Goal: Transaction & Acquisition: Book appointment/travel/reservation

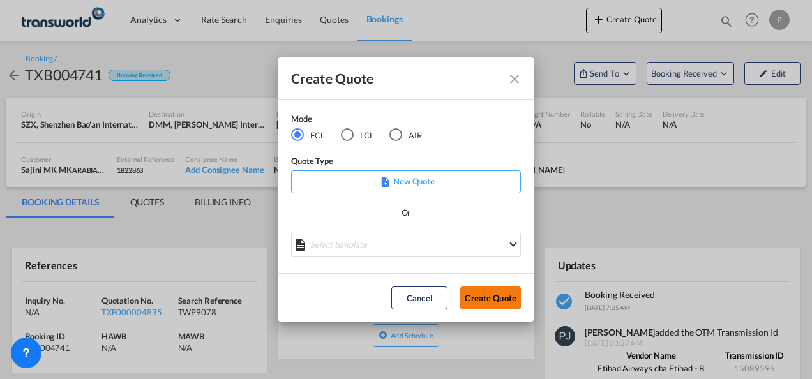
click at [484, 293] on button "Create Quote" at bounding box center [490, 298] width 61 height 23
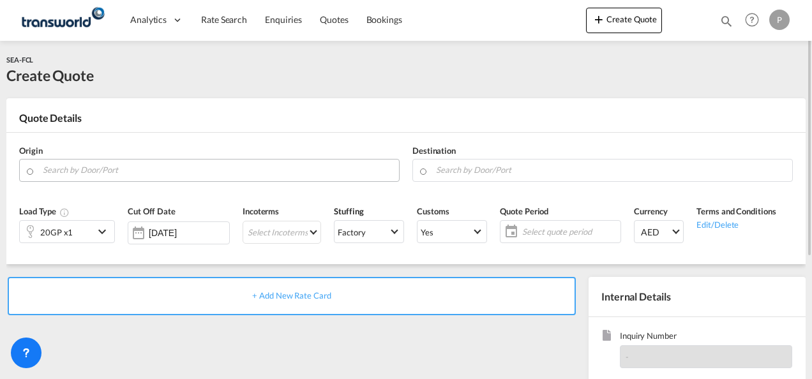
click at [90, 175] on input "Search by Door/Port" at bounding box center [218, 170] width 350 height 22
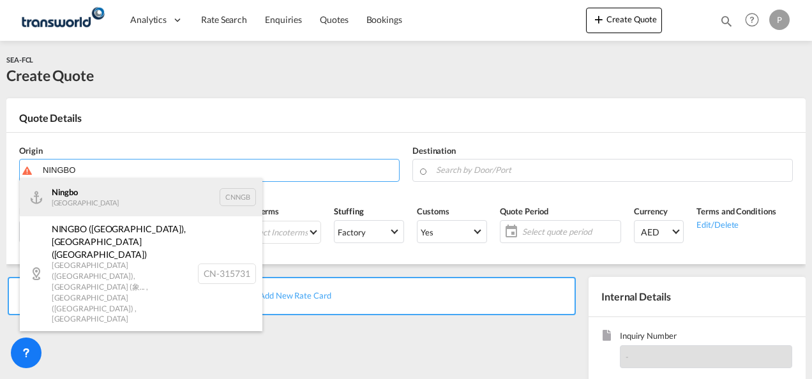
click at [103, 195] on div "Ningbo China CNNGB" at bounding box center [141, 197] width 242 height 38
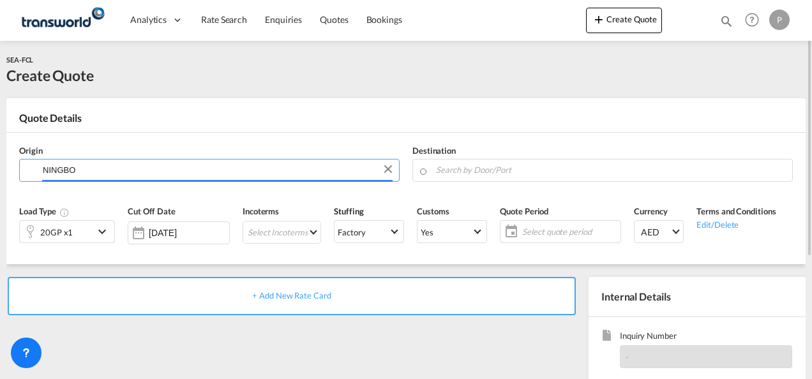
type input "Ningbo, CNNGB"
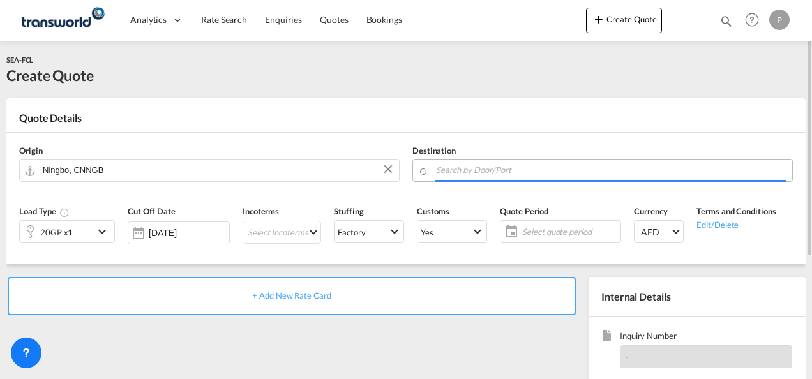
click at [482, 170] on input "Search by Door/Port" at bounding box center [611, 170] width 350 height 22
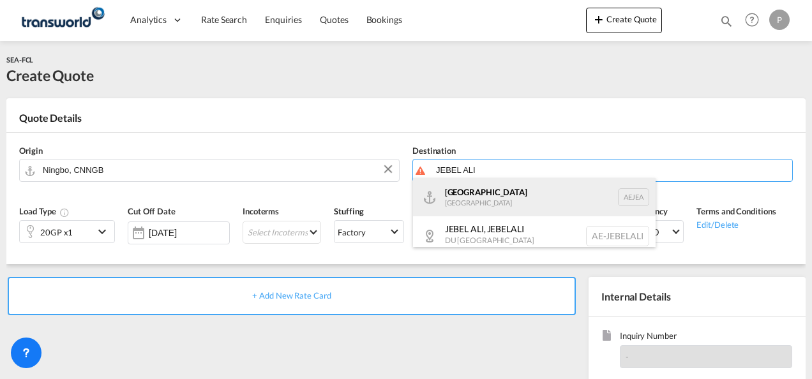
click at [484, 194] on div "[GEOGRAPHIC_DATA] [GEOGRAPHIC_DATA]" at bounding box center [534, 197] width 242 height 38
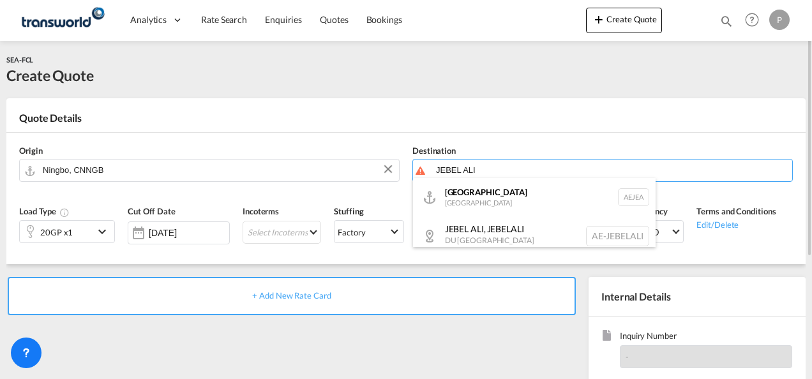
type input "[GEOGRAPHIC_DATA], [GEOGRAPHIC_DATA]"
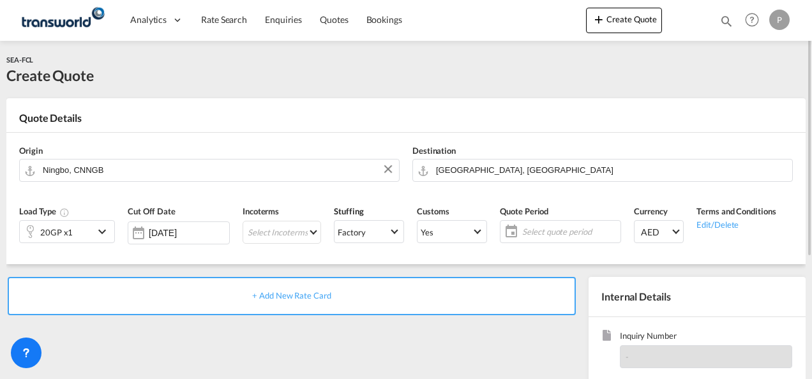
click at [102, 228] on md-icon "icon-chevron-down" at bounding box center [103, 231] width 19 height 15
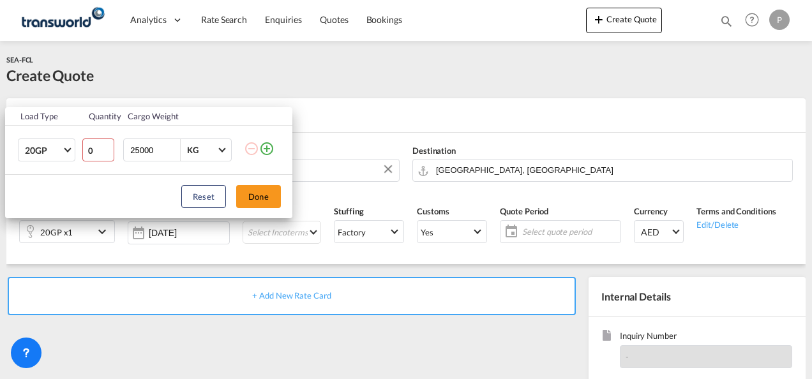
click at [107, 153] on input "0" at bounding box center [98, 149] width 32 height 23
click at [107, 147] on input "1" at bounding box center [98, 149] width 32 height 23
type input "2"
click at [107, 147] on input "2" at bounding box center [98, 149] width 32 height 23
click at [66, 151] on md-select-value "20GP" at bounding box center [49, 150] width 51 height 22
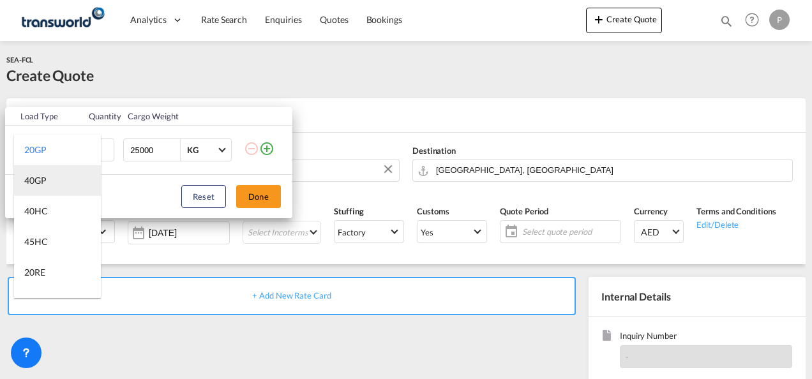
click at [52, 184] on md-option "40GP" at bounding box center [57, 180] width 87 height 31
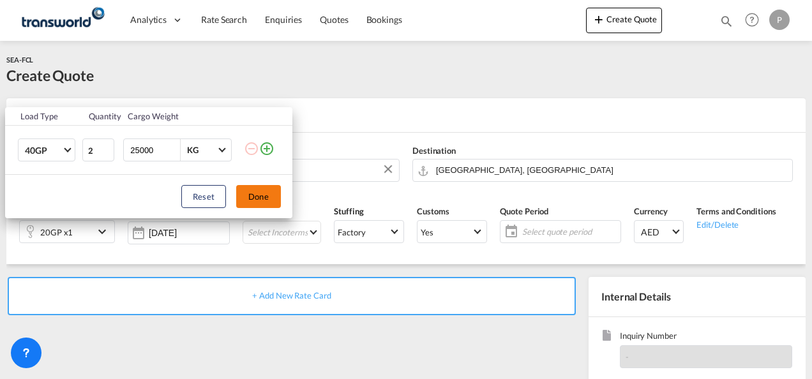
click at [262, 195] on button "Done" at bounding box center [258, 196] width 45 height 23
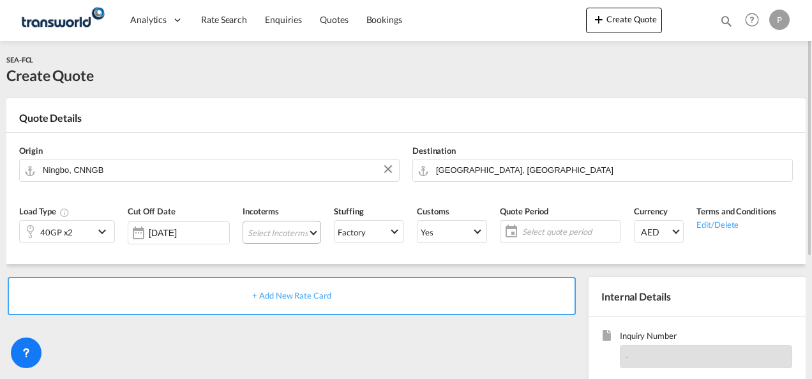
click at [278, 231] on md-select "Select Incoterms DDP - export Delivery Duty Paid DAP - export Delivered at Plac…" at bounding box center [281, 232] width 78 height 23
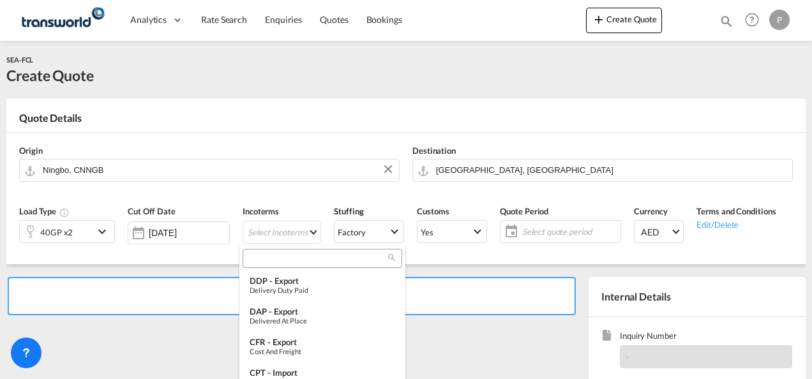
click at [285, 258] on input "search" at bounding box center [317, 258] width 142 height 11
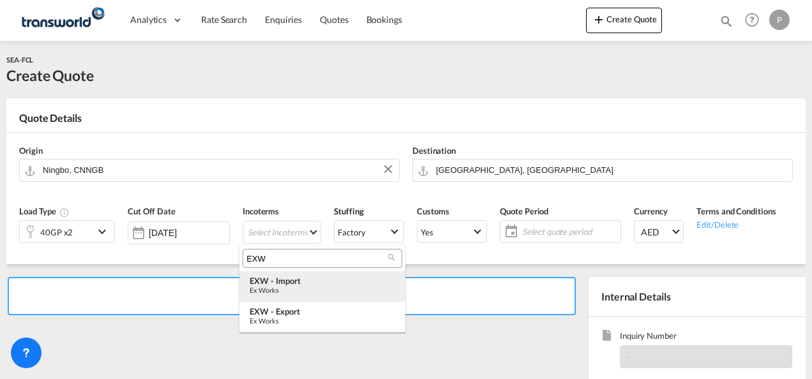
type input "EXW"
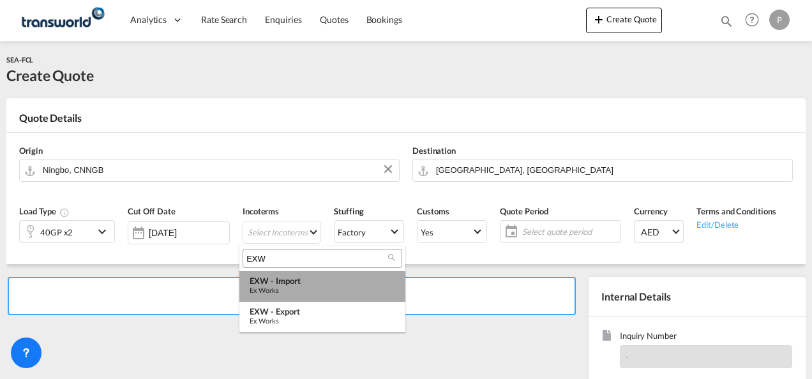
click at [285, 283] on div "EXW - import" at bounding box center [322, 281] width 145 height 10
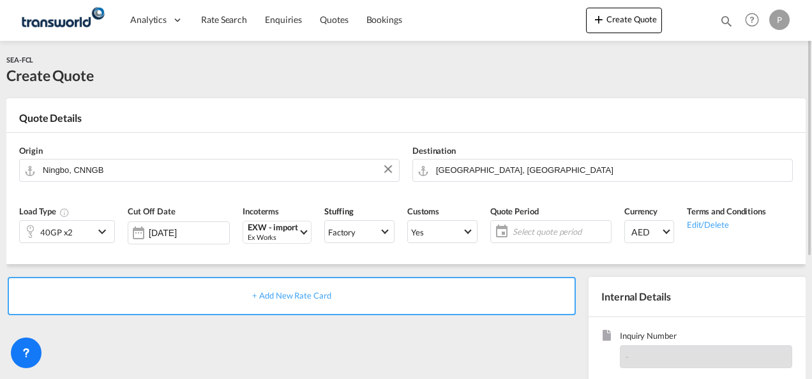
click at [537, 228] on span "Select quote period" at bounding box center [559, 231] width 95 height 11
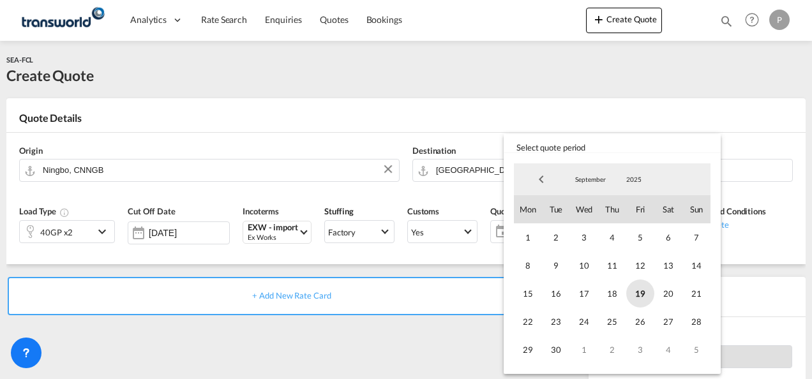
click at [643, 292] on span "19" at bounding box center [640, 293] width 28 height 28
click at [556, 349] on span "30" at bounding box center [556, 350] width 28 height 28
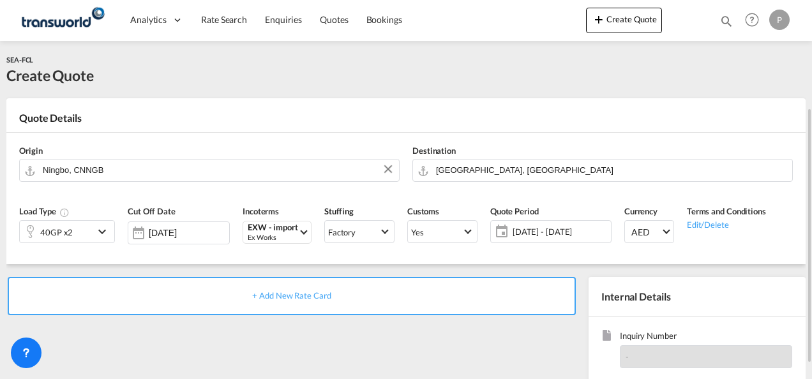
scroll to position [180, 0]
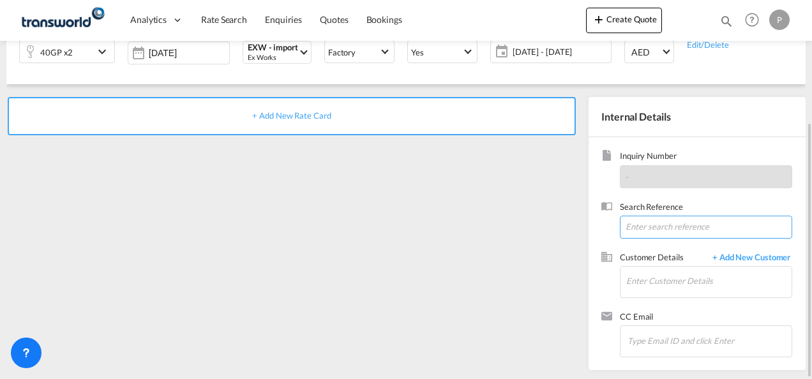
click at [637, 226] on input at bounding box center [706, 227] width 172 height 23
click at [641, 227] on input at bounding box center [706, 227] width 172 height 23
paste input "TWP9098"
type input "TWP9098"
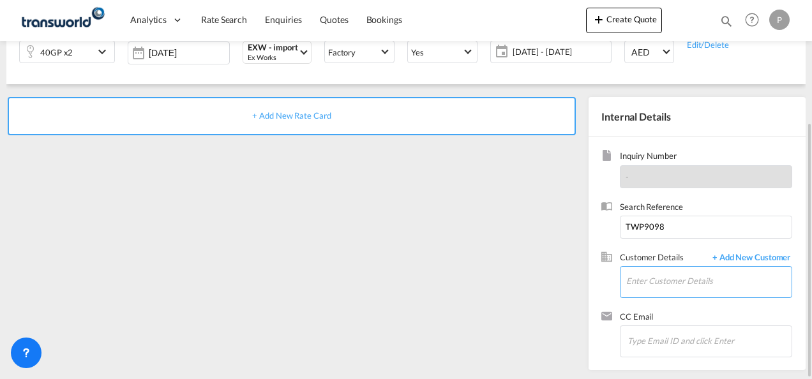
click at [647, 278] on input "Enter Customer Details" at bounding box center [708, 281] width 165 height 29
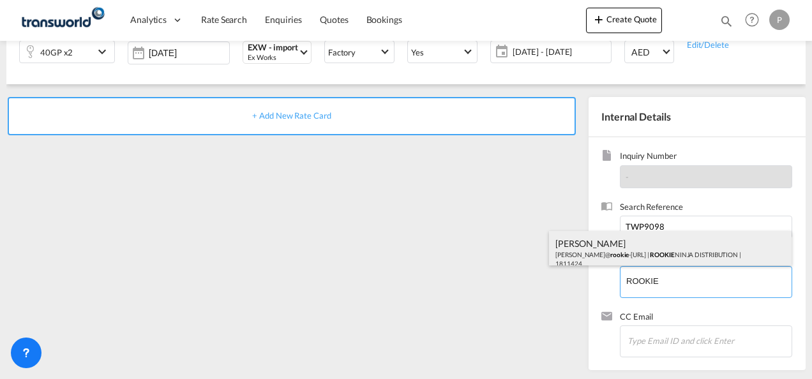
click at [636, 250] on div "[PERSON_NAME] [PERSON_NAME]@ rookie -[URL] | ROOKIE NINJA DISTRIBUTION | 1811424" at bounding box center [670, 252] width 242 height 43
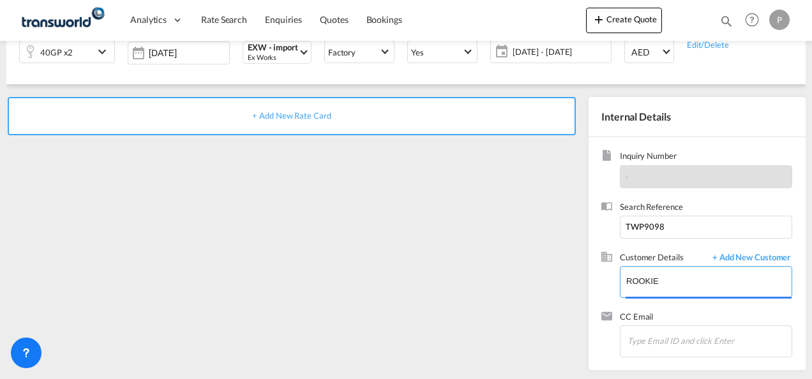
type input "ROOKIE NINJA DISTRIBUTION, [PERSON_NAME], [PERSON_NAME][EMAIL_ADDRESS][DOMAIN_N…"
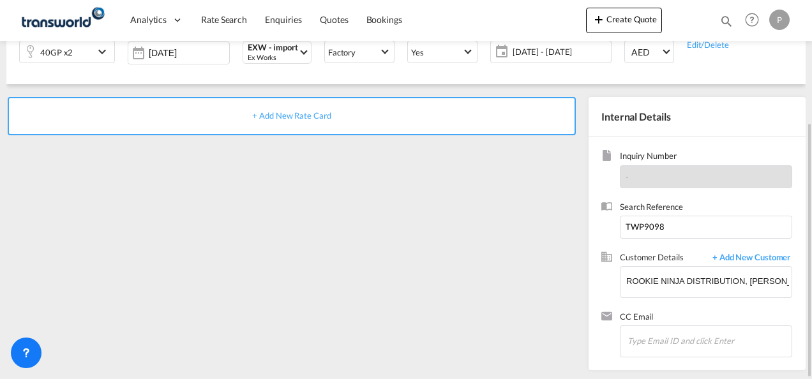
click at [297, 119] on span "+ Add New Rate Card" at bounding box center [291, 115] width 78 height 10
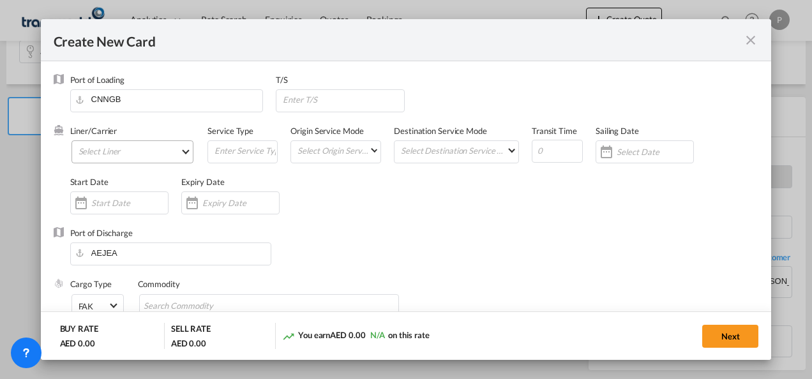
type input "Basic Ocean Freight"
select select "per equipment"
click at [143, 151] on md-select "Select Liner 2HM LOGISTICS D.O.O 2HM LOGISTICS D.O.O. / TDWC-CAPODISTRI 2HM LOG…" at bounding box center [132, 151] width 123 height 23
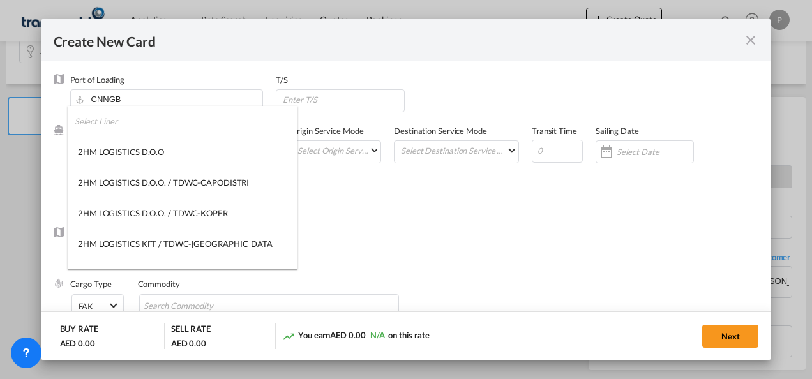
click at [172, 127] on input "search" at bounding box center [186, 121] width 223 height 31
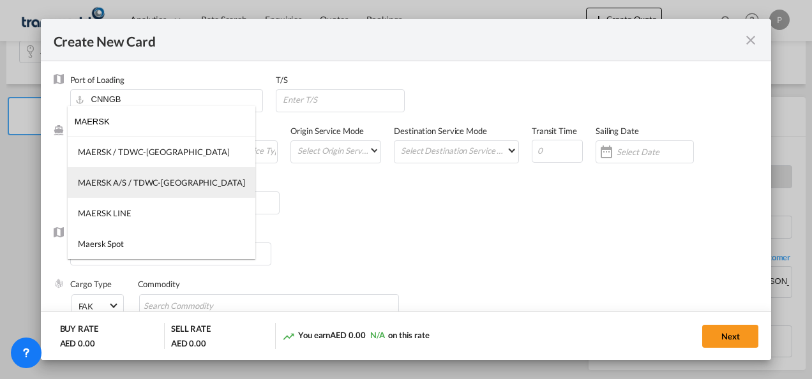
type input "MAERSK"
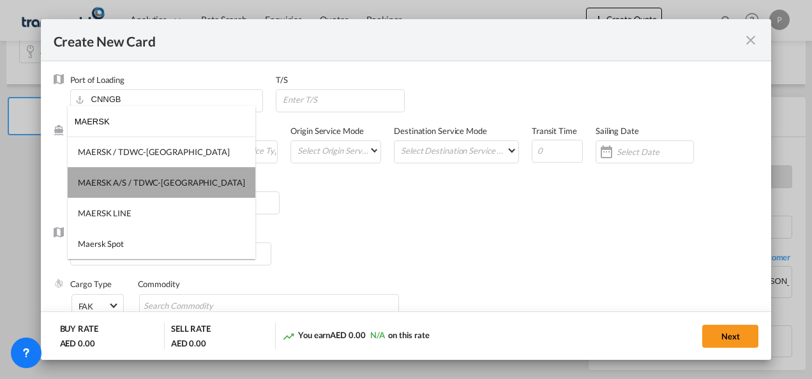
click at [172, 179] on div "MAERSK A/S / TDWC-[GEOGRAPHIC_DATA]" at bounding box center [161, 182] width 167 height 11
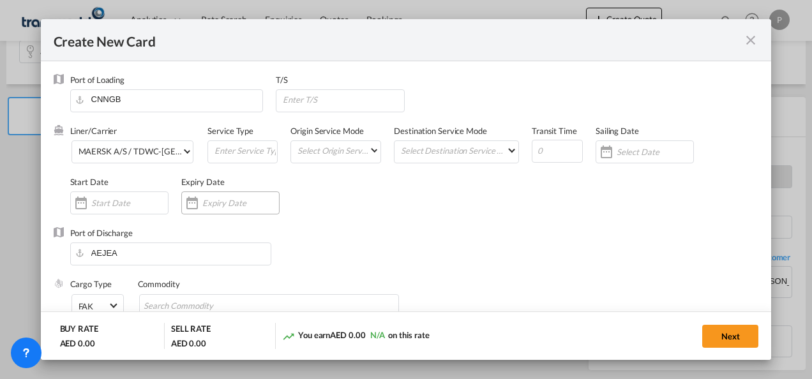
click at [234, 197] on div "Create New Card ..." at bounding box center [230, 202] width 98 height 23
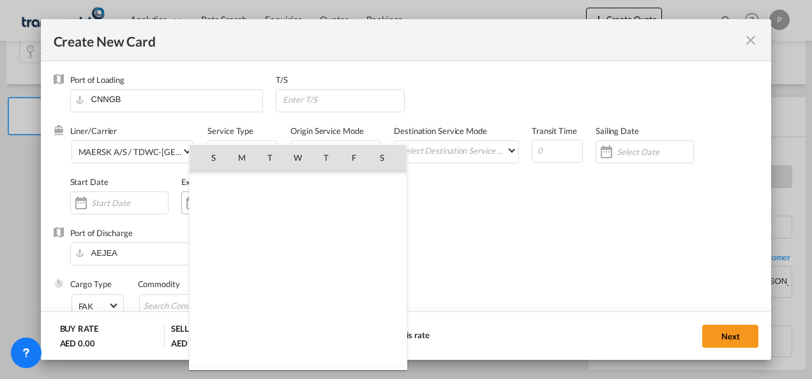
scroll to position [295593, 0]
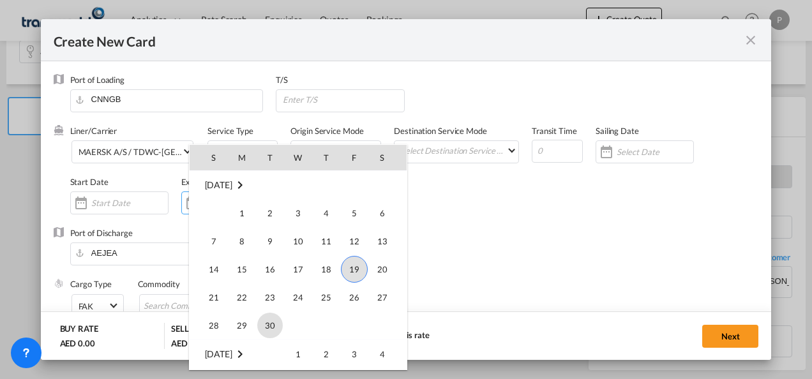
click at [271, 328] on span "30" at bounding box center [270, 326] width 26 height 26
type input "[DATE]"
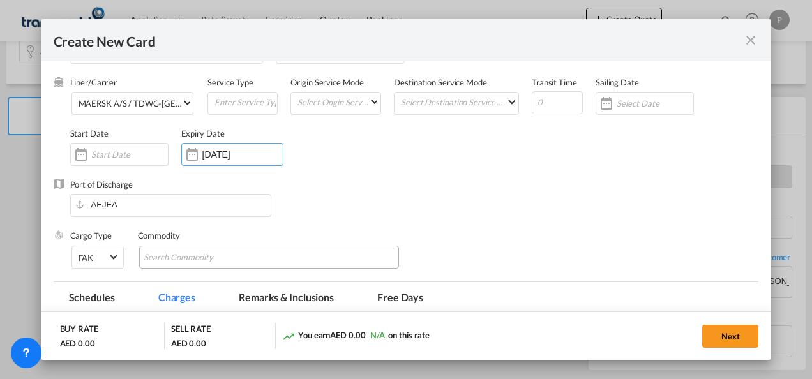
scroll to position [128, 0]
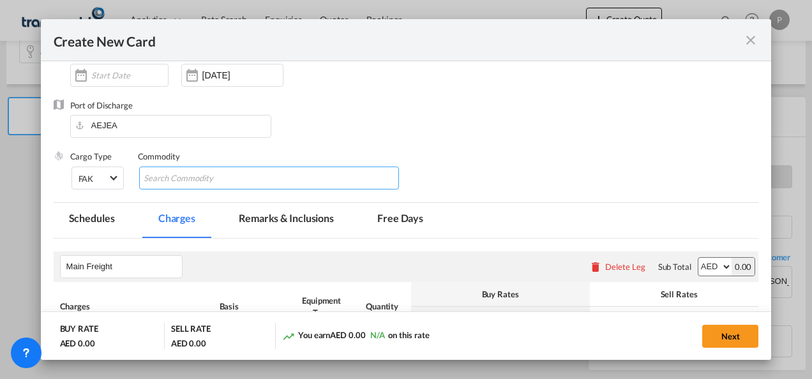
click at [197, 178] on input "Chips input." at bounding box center [202, 178] width 117 height 20
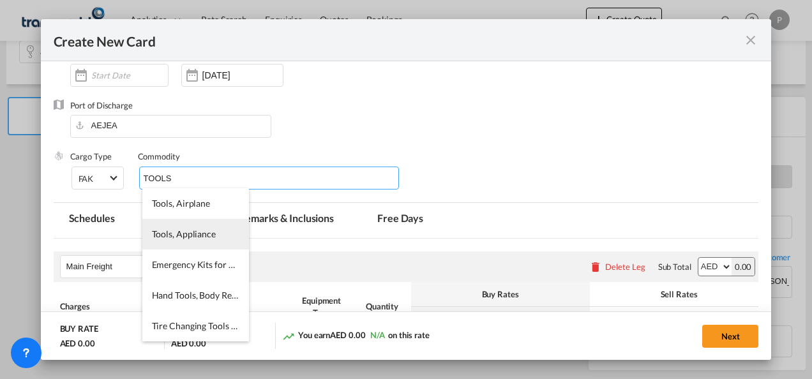
type input "TOOLS"
click at [188, 232] on span "Tools, Appliance" at bounding box center [184, 233] width 64 height 11
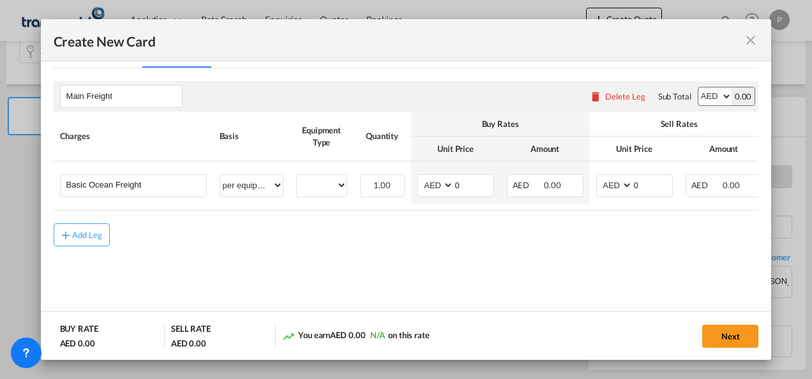
scroll to position [302, 0]
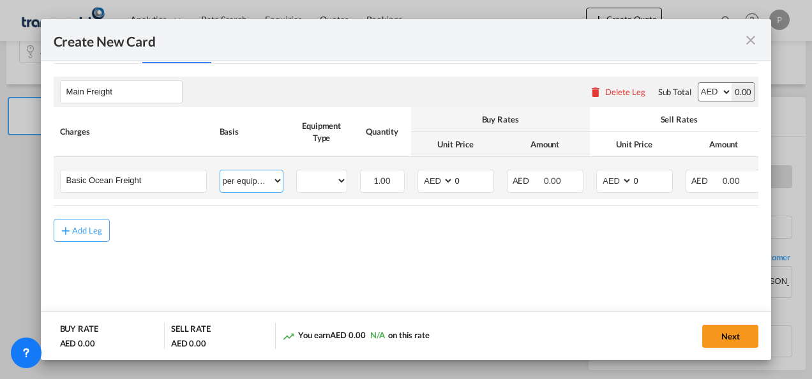
click at [275, 178] on select "per equipment per container per B/L per shipping bill per shipment % on freight…" at bounding box center [251, 180] width 63 height 20
select select "per shipment"
click at [220, 170] on select "per equipment per container per B/L per shipping bill per shipment % on freight…" at bounding box center [251, 180] width 63 height 20
click at [479, 181] on input "0" at bounding box center [474, 179] width 40 height 19
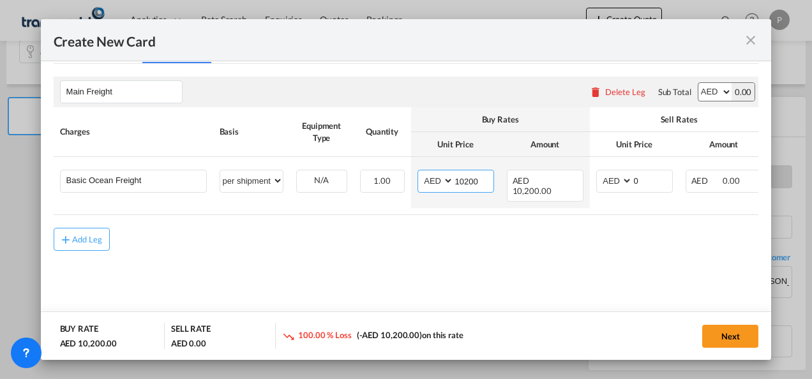
type input "10200"
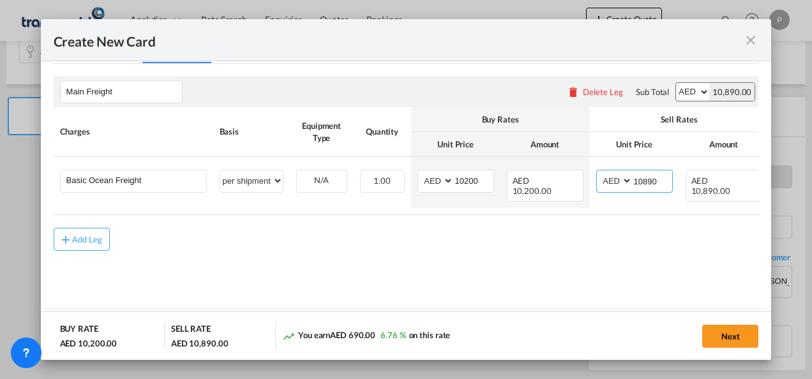
type input "10890"
click at [738, 334] on button "Next" at bounding box center [730, 336] width 56 height 23
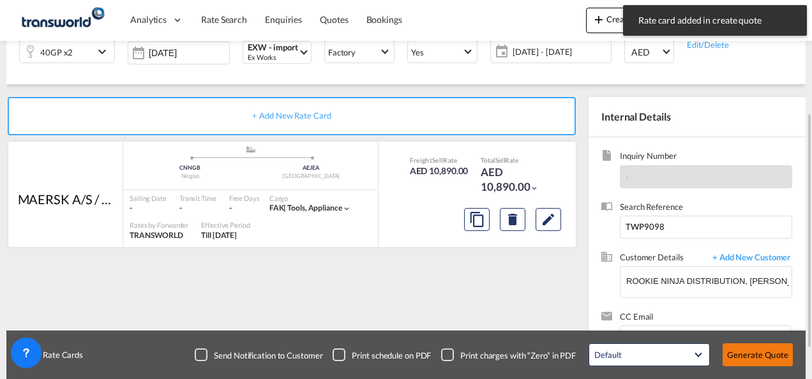
click at [762, 356] on button "Generate Quote" at bounding box center [757, 354] width 70 height 23
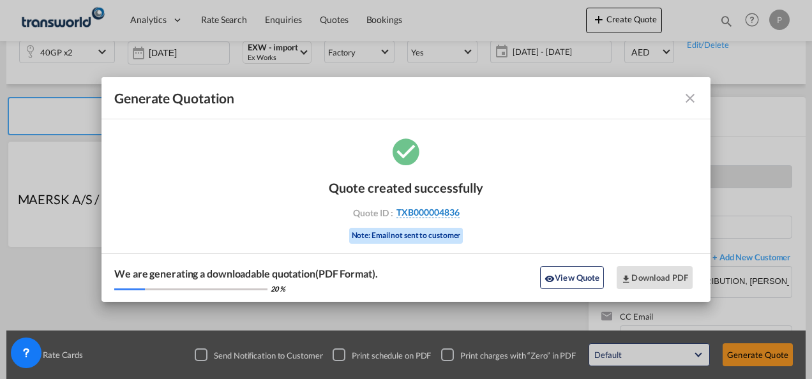
click at [429, 213] on span "TXB000004836" at bounding box center [427, 212] width 63 height 11
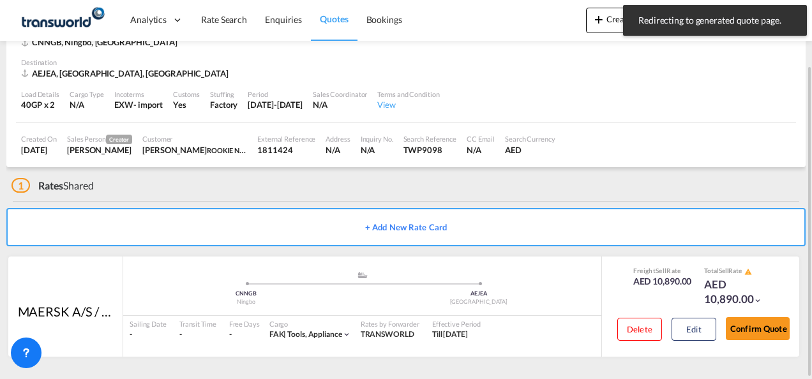
scroll to position [79, 0]
click at [752, 325] on button "Confirm Quote" at bounding box center [758, 329] width 64 height 23
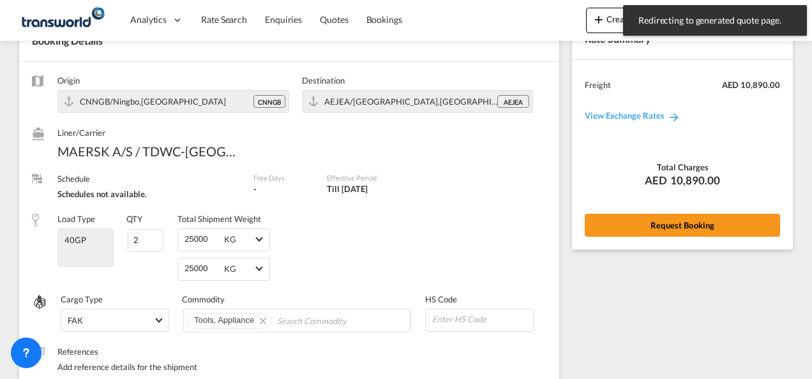
scroll to position [542, 0]
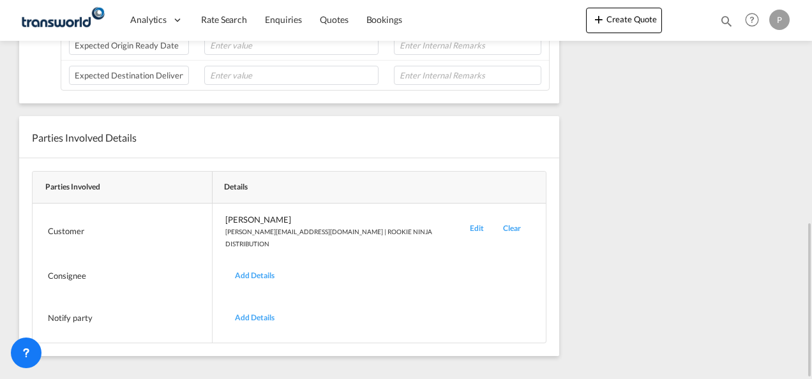
click at [460, 223] on div "Edit" at bounding box center [476, 231] width 33 height 35
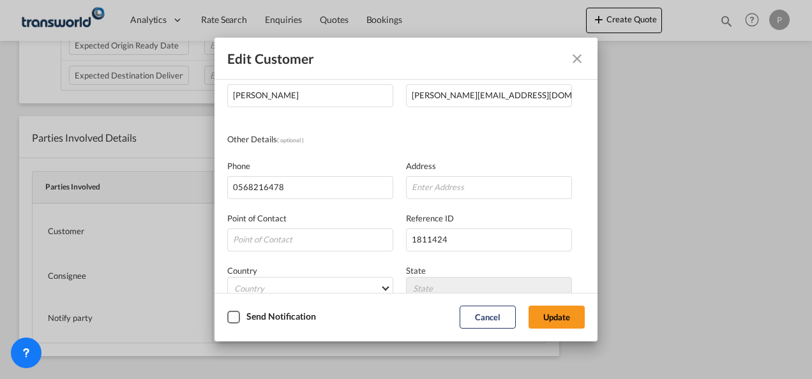
scroll to position [151, 0]
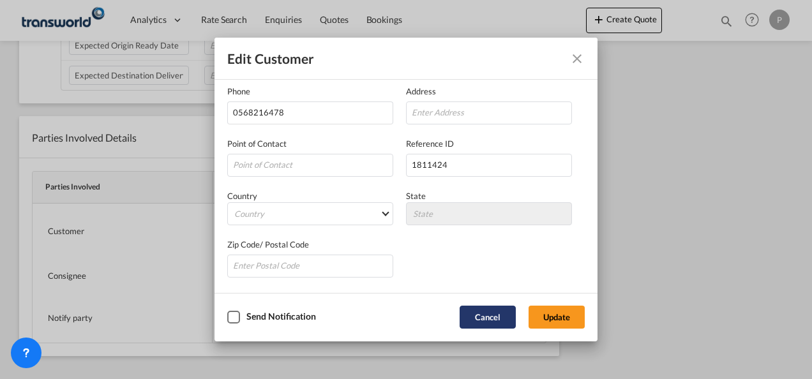
click at [480, 313] on button "Cancel" at bounding box center [487, 317] width 56 height 23
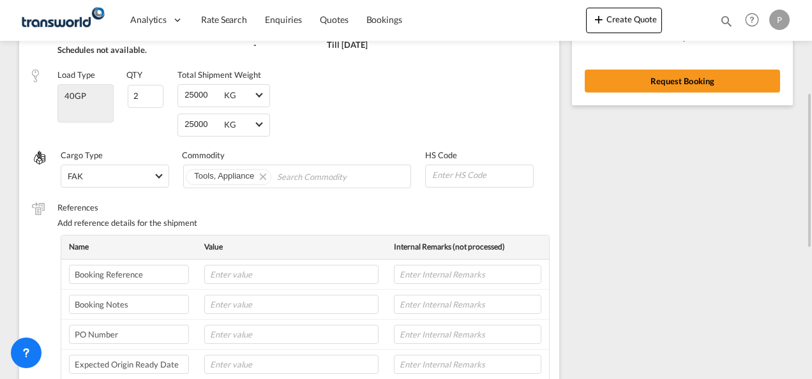
scroll to position [0, 0]
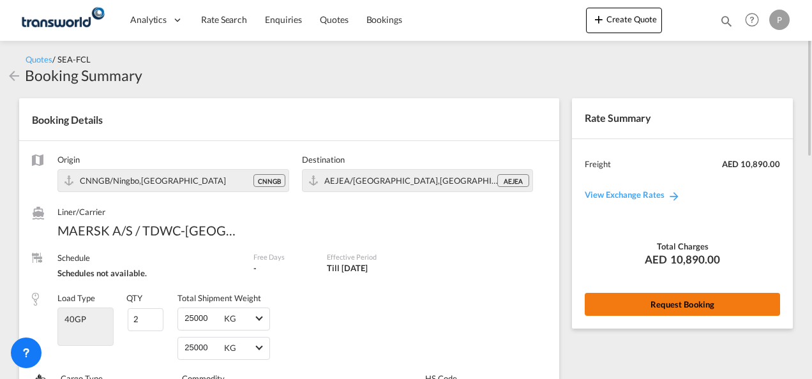
click at [692, 299] on button "Request Booking" at bounding box center [682, 304] width 195 height 23
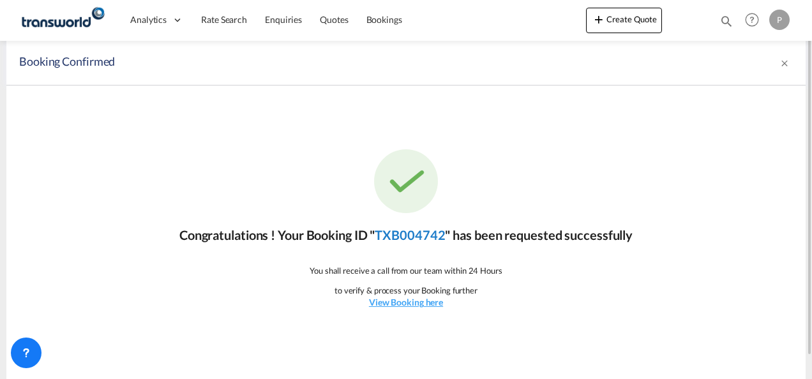
click at [410, 236] on link "TXB004742" at bounding box center [410, 234] width 70 height 15
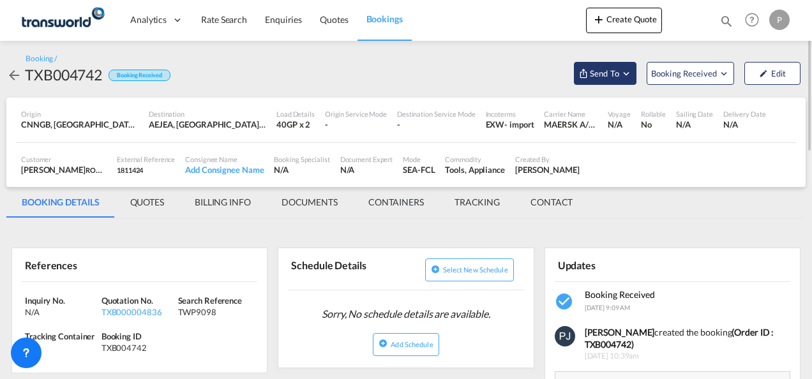
click at [628, 73] on md-icon "Open demo menu" at bounding box center [625, 73] width 11 height 11
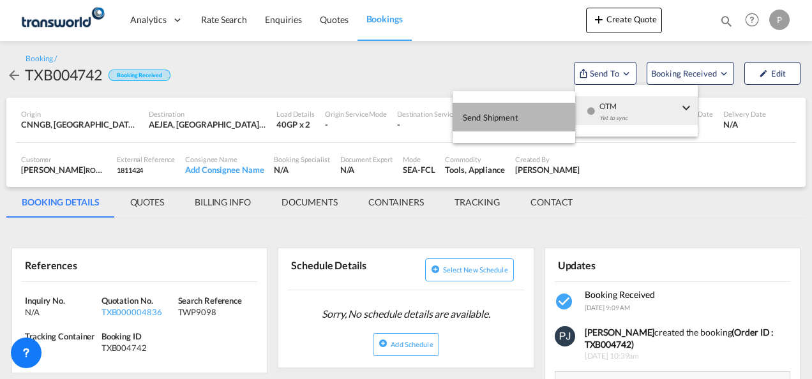
click at [504, 120] on span "Send Shipment" at bounding box center [491, 117] width 56 height 20
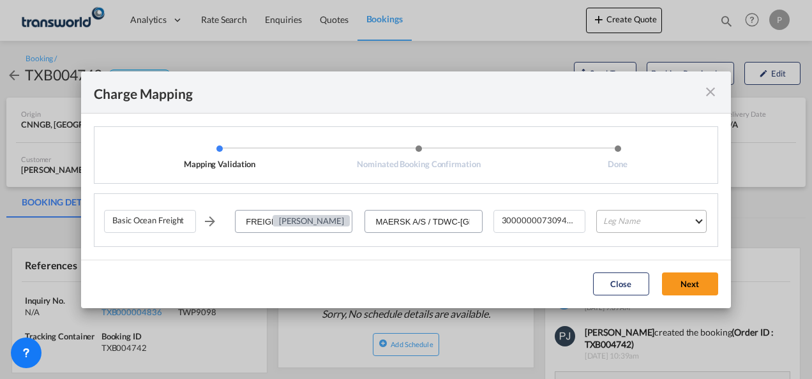
click at [648, 222] on md-select "Leg Name HANDLING ORIGIN VESSEL HANDLING DESTINATION OTHERS TL PICK UP CUSTOMS …" at bounding box center [651, 221] width 110 height 23
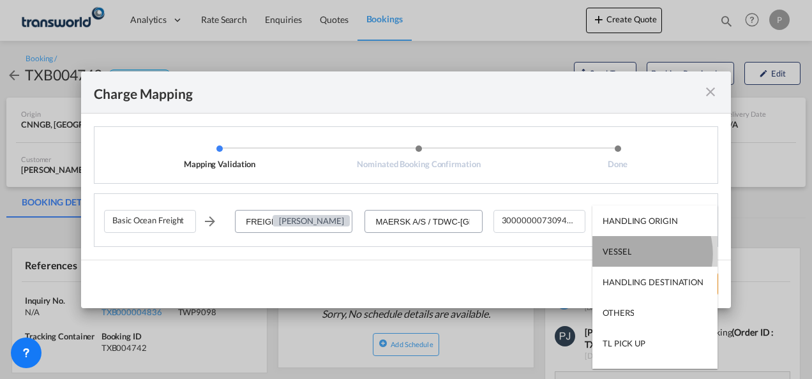
click at [634, 254] on md-option "VESSEL" at bounding box center [654, 251] width 125 height 31
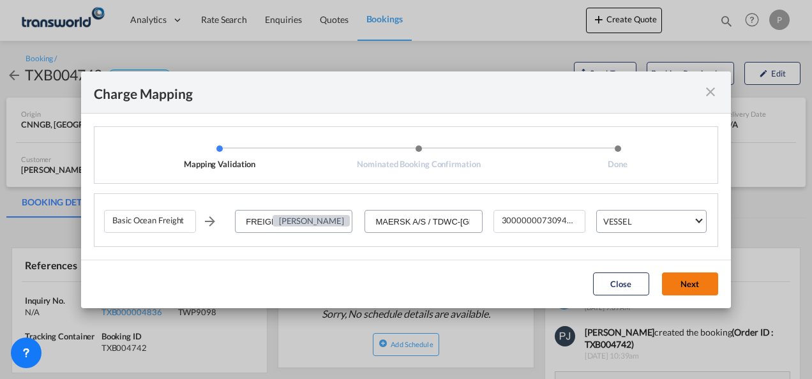
click at [685, 280] on button "Next" at bounding box center [690, 283] width 56 height 23
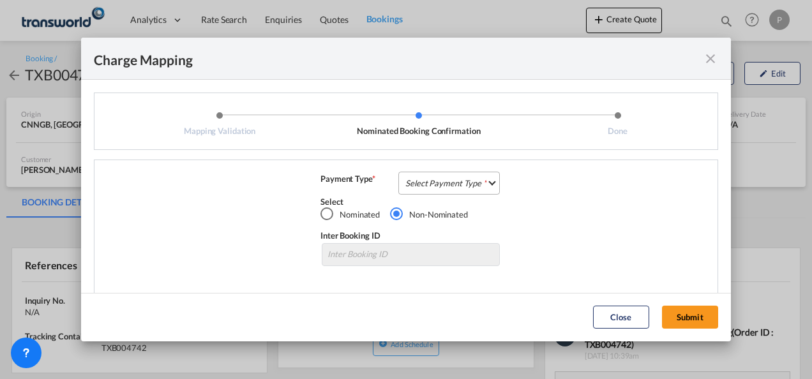
click at [428, 185] on md-select "Select Payment Type COLLECT PREPAID" at bounding box center [448, 183] width 101 height 23
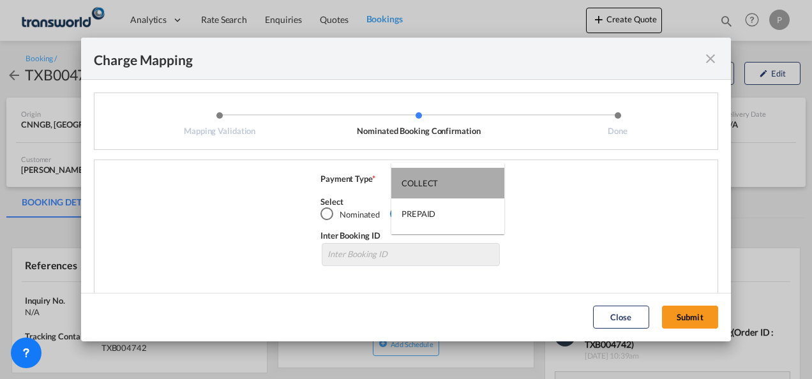
click at [438, 179] on md-option "COLLECT" at bounding box center [447, 183] width 113 height 31
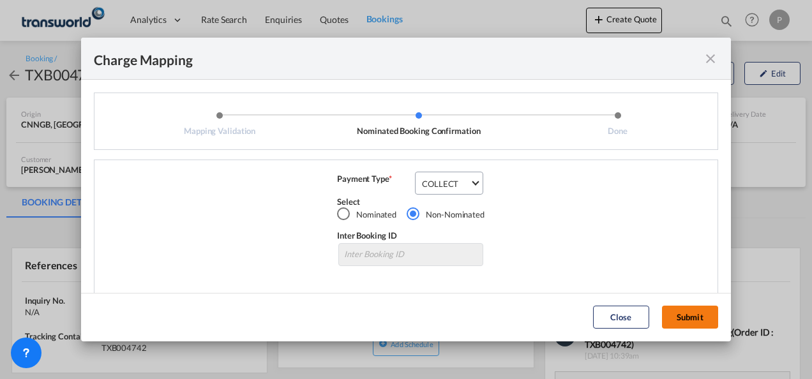
click at [692, 313] on button "Submit" at bounding box center [690, 317] width 56 height 23
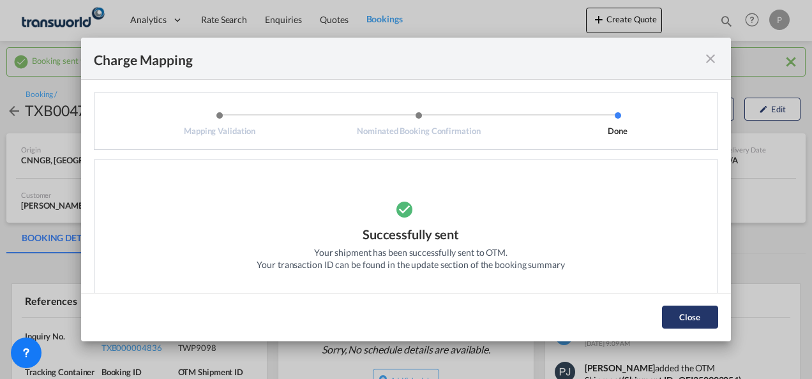
click at [689, 316] on button "Close" at bounding box center [690, 317] width 56 height 23
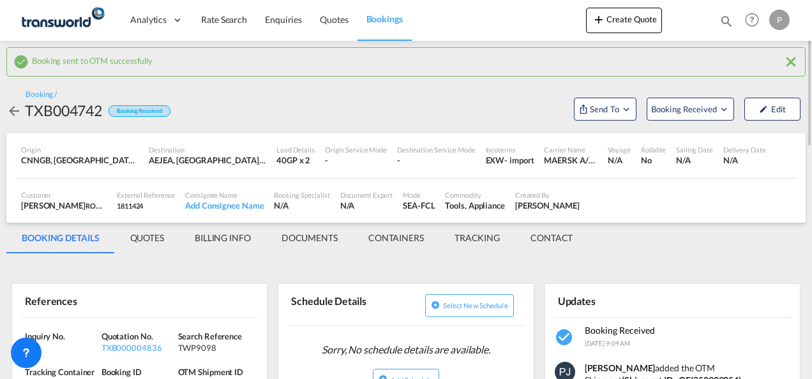
scroll to position [191, 0]
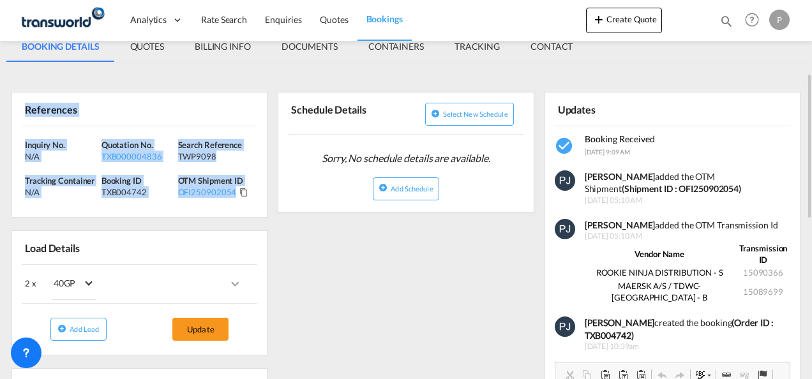
drag, startPoint x: 23, startPoint y: 108, endPoint x: 242, endPoint y: 195, distance: 236.0
click at [242, 195] on div "References Inquiry No. N/A Quotation No. TXB000004836 Search Reference TWP9098 …" at bounding box center [139, 155] width 256 height 126
copy div "References Inquiry No. N/A Quotation No. TXB000004836 Search Reference TWP9098 …"
